Goal: Navigation & Orientation: Find specific page/section

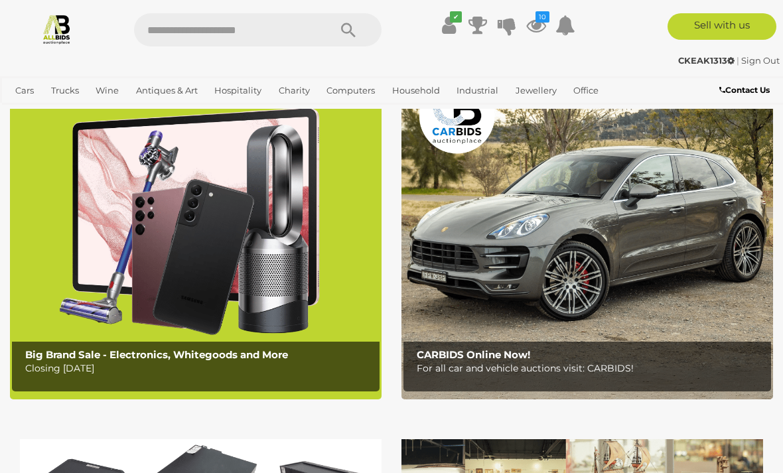
scroll to position [71, 0]
click at [544, 30] on icon at bounding box center [536, 25] width 20 height 24
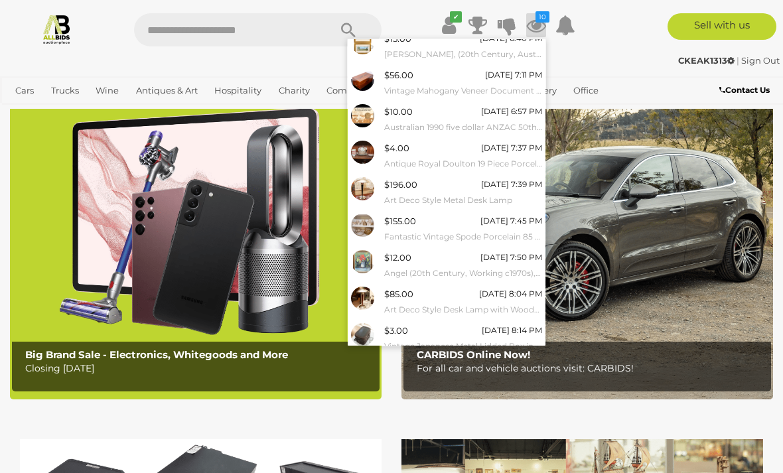
scroll to position [82, 0]
click at [455, 366] on link "View All" at bounding box center [447, 368] width 198 height 23
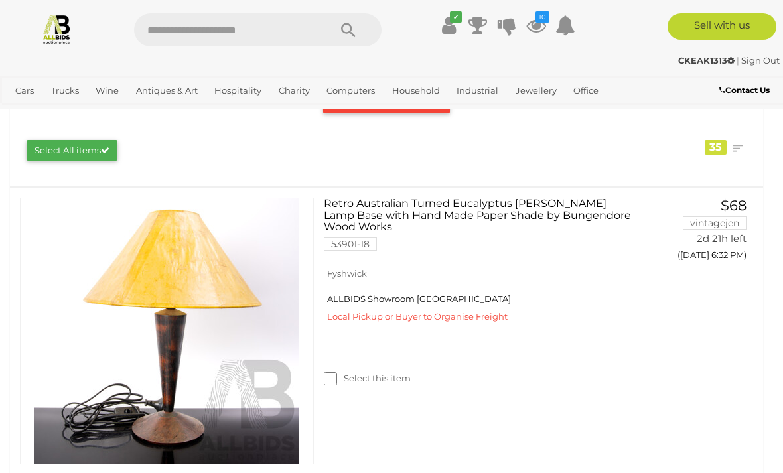
scroll to position [203, 0]
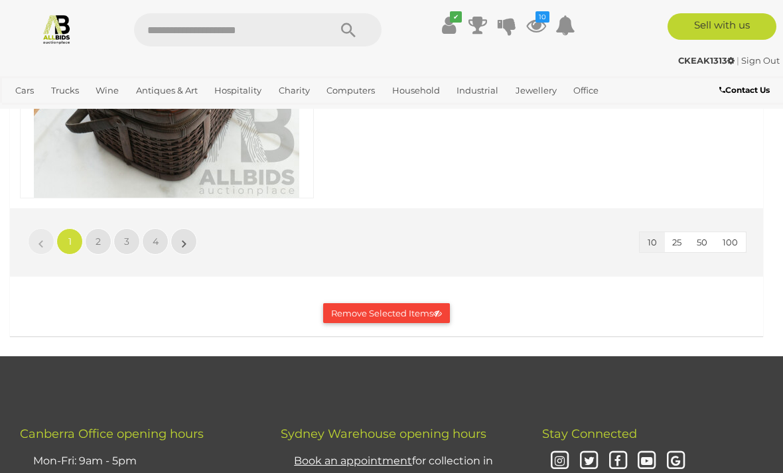
click at [102, 240] on link "2" at bounding box center [98, 241] width 27 height 27
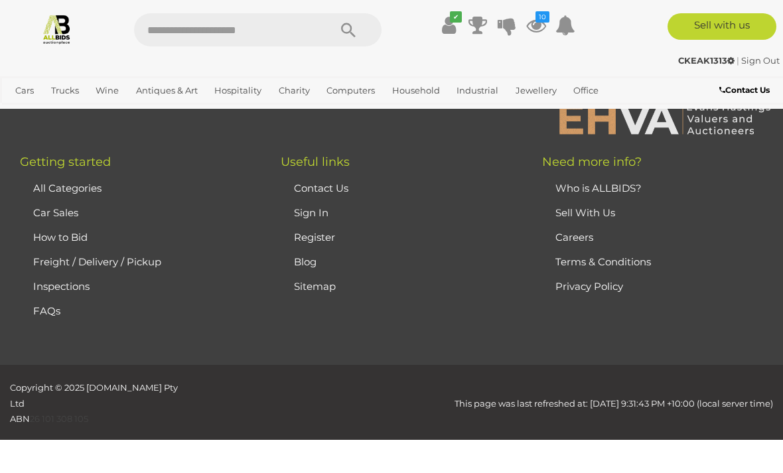
scroll to position [634, 0]
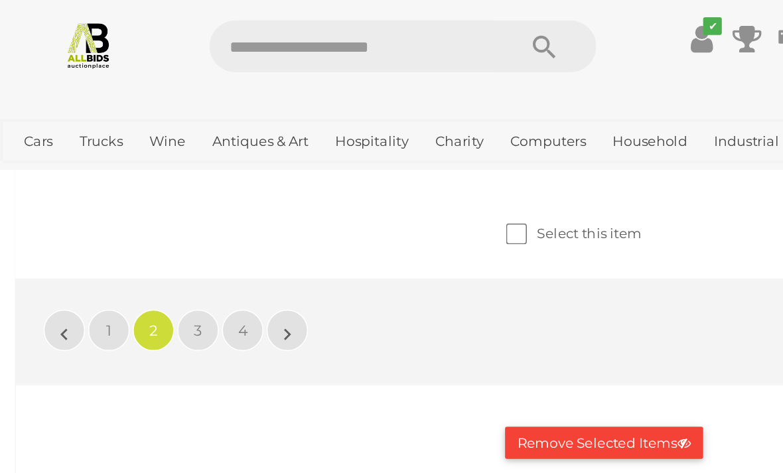
scroll to position [2271, 0]
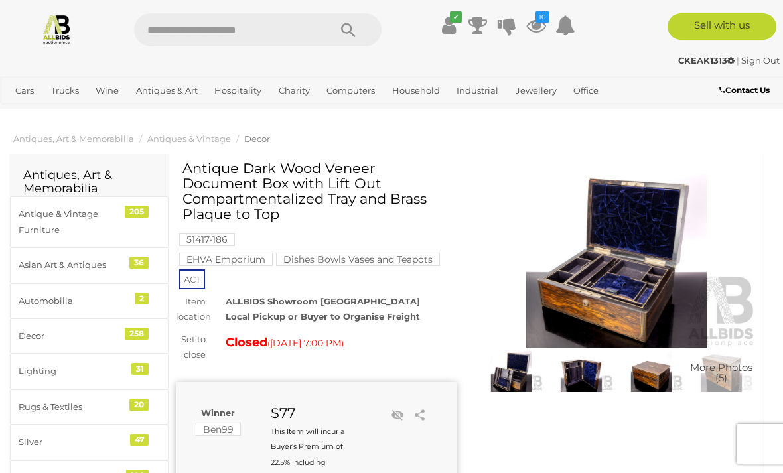
scroll to position [19, 0]
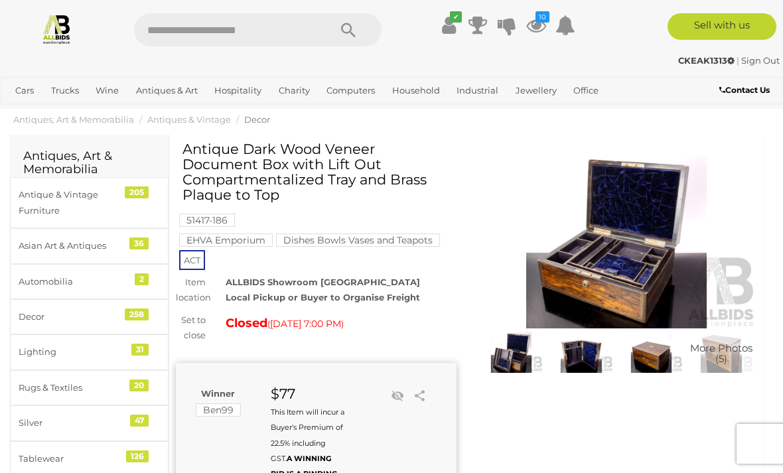
click at [519, 364] on img at bounding box center [512, 352] width 64 height 41
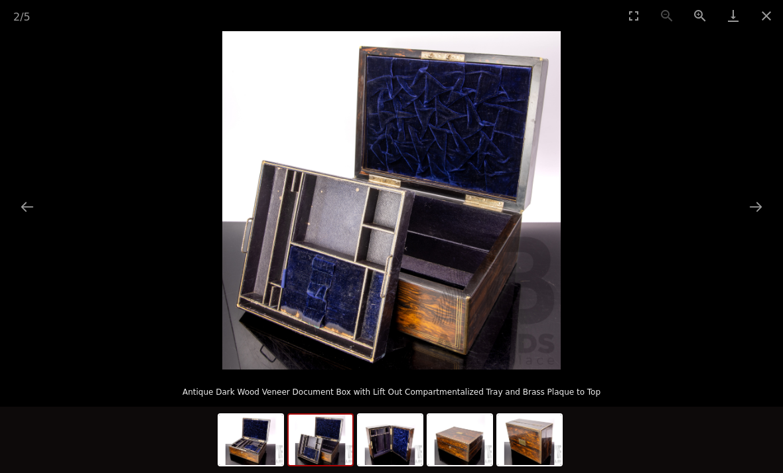
click at [323, 451] on img at bounding box center [321, 440] width 64 height 50
click at [318, 435] on img at bounding box center [321, 440] width 64 height 50
click at [383, 439] on img at bounding box center [390, 440] width 64 height 50
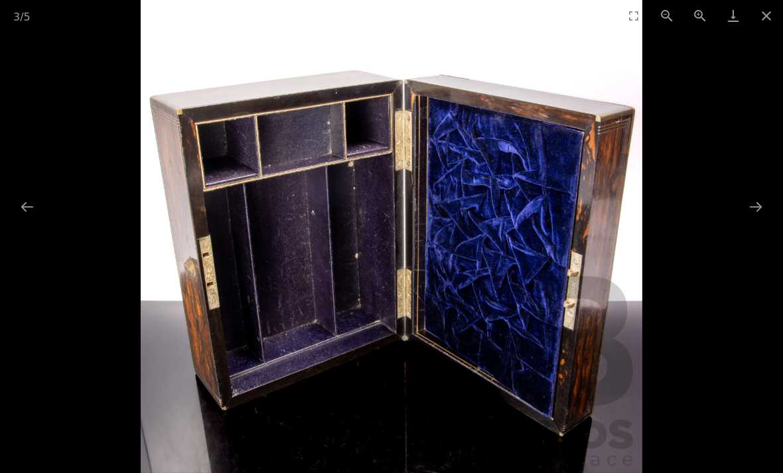
click at [753, 206] on button "Next slide" at bounding box center [756, 207] width 28 height 26
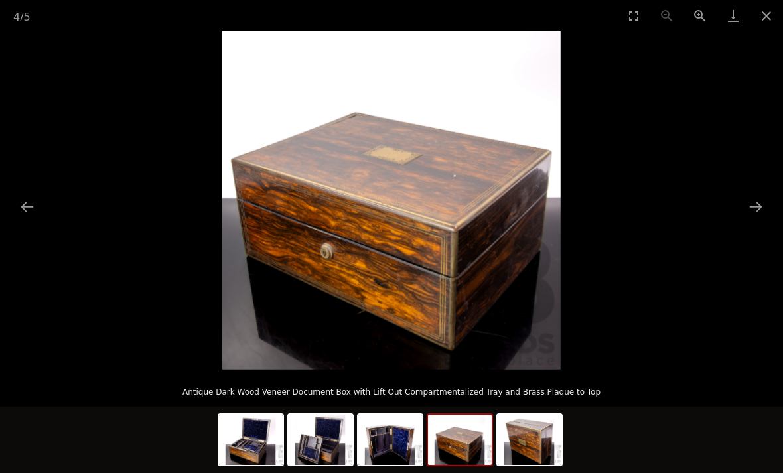
click at [460, 449] on img at bounding box center [460, 440] width 64 height 50
click at [466, 424] on img at bounding box center [460, 440] width 64 height 50
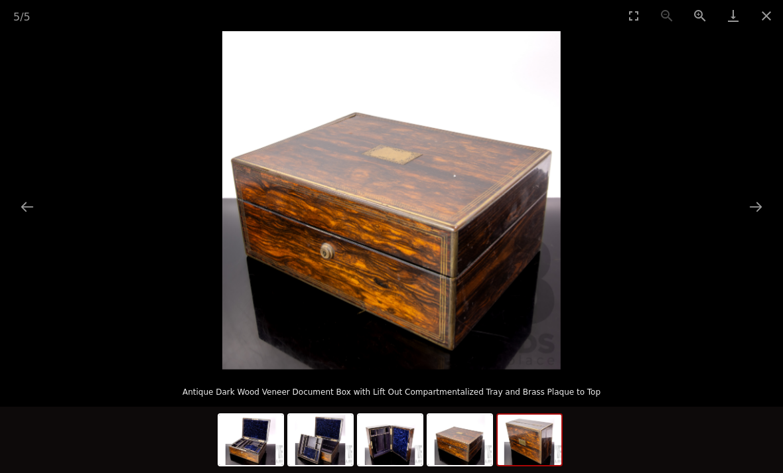
click at [522, 433] on img at bounding box center [530, 440] width 64 height 50
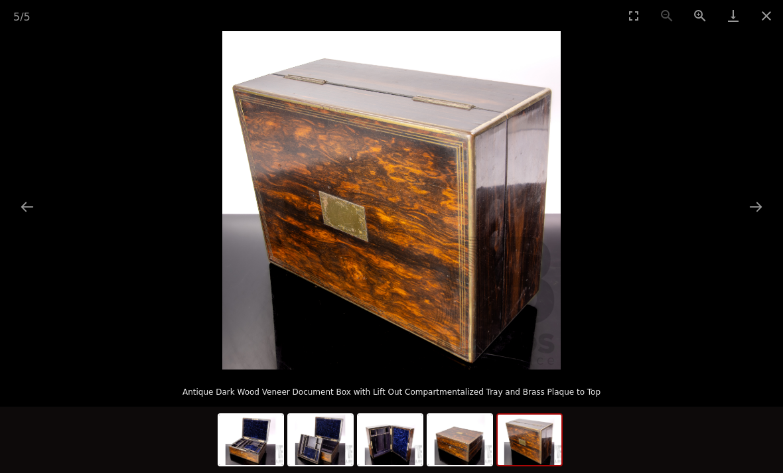
click at [462, 438] on img at bounding box center [460, 440] width 64 height 50
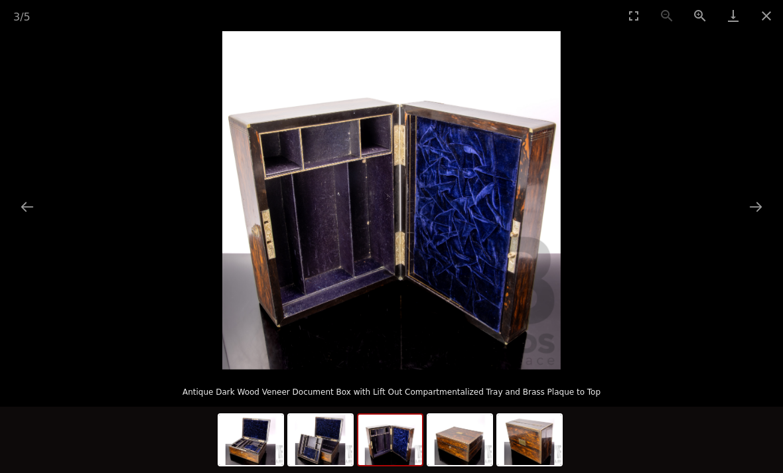
click at [399, 435] on img at bounding box center [390, 440] width 64 height 50
click at [328, 445] on img at bounding box center [321, 440] width 64 height 50
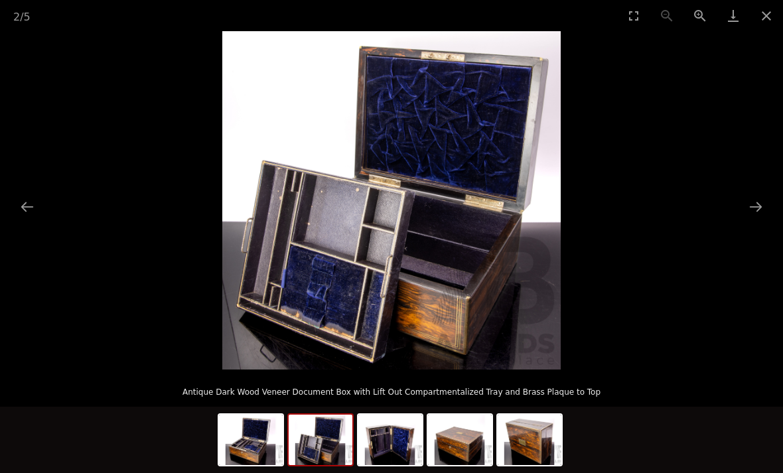
click at [275, 440] on img at bounding box center [251, 440] width 64 height 50
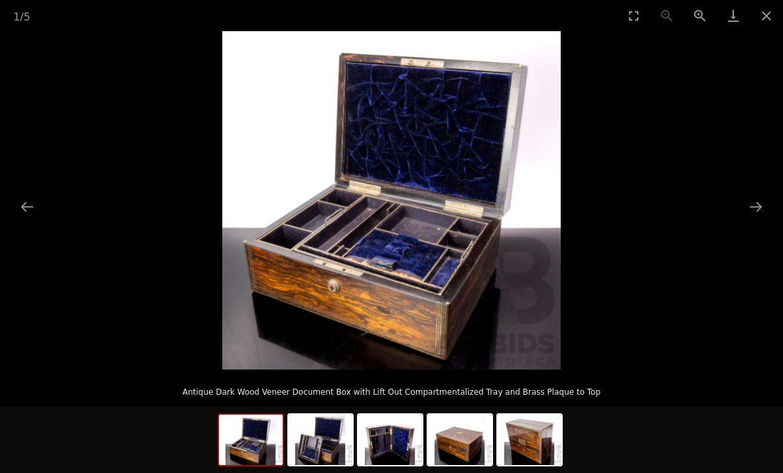
click at [34, 207] on button "Previous slide" at bounding box center [27, 207] width 28 height 26
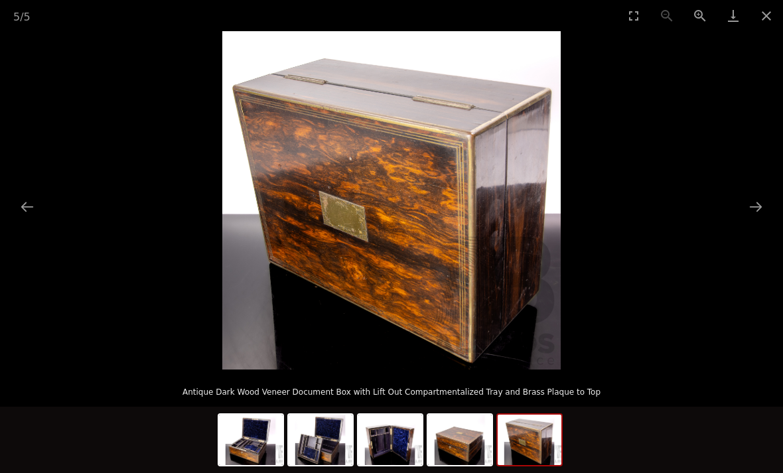
click at [25, 206] on button "Previous slide" at bounding box center [27, 207] width 28 height 26
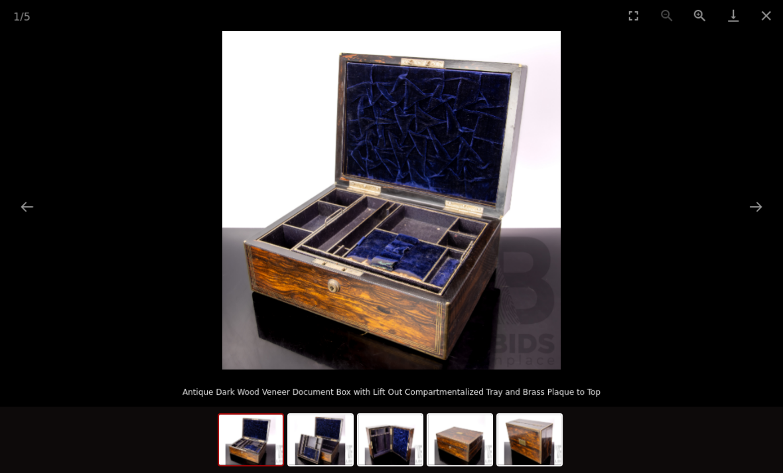
scroll to position [90, 0]
